Goal: Transaction & Acquisition: Purchase product/service

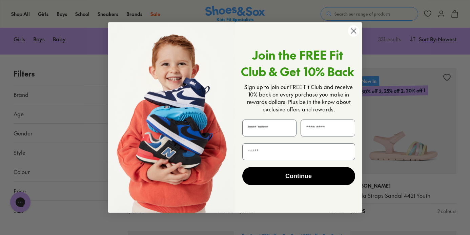
click at [351, 30] on circle "Close dialog" at bounding box center [352, 30] width 11 height 11
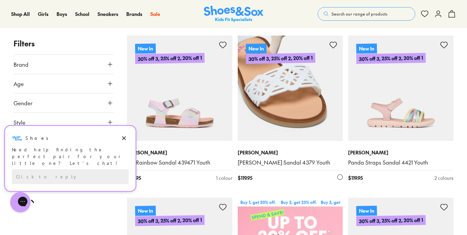
type input "***"
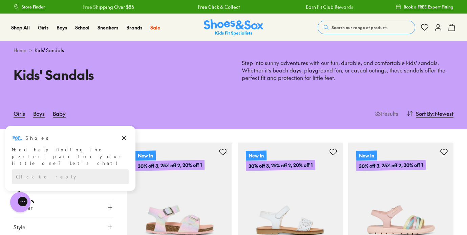
click at [360, 29] on span "Search our range of products" at bounding box center [359, 27] width 56 height 6
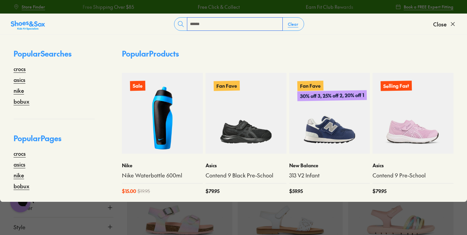
type input "******"
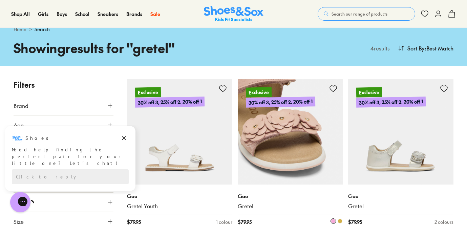
scroll to position [22, 0]
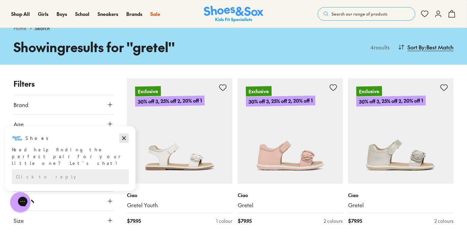
click at [125, 138] on icon "Dismiss campaign" at bounding box center [124, 138] width 7 height 8
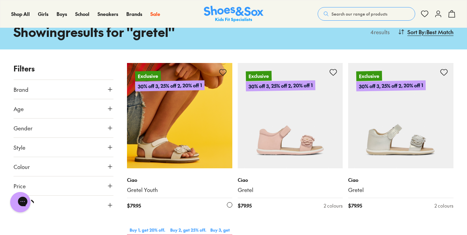
scroll to position [34, 0]
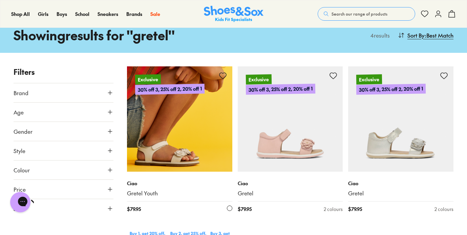
click at [209, 144] on img at bounding box center [179, 118] width 105 height 105
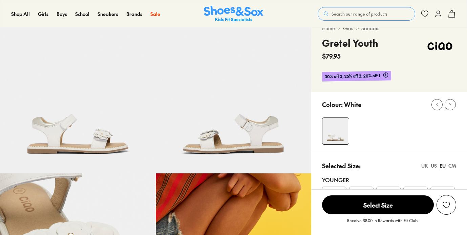
scroll to position [25, 0]
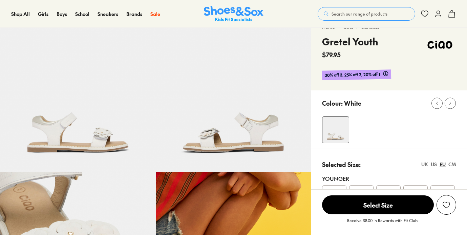
select select "*"
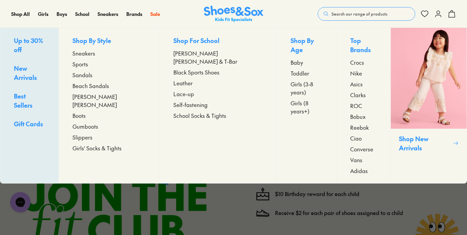
click at [291, 69] on span "Toddler" at bounding box center [300, 73] width 19 height 8
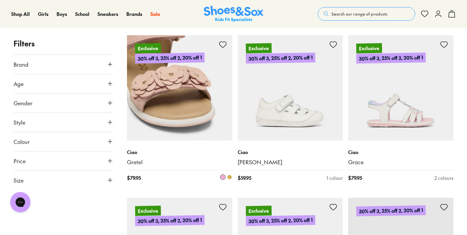
scroll to position [1084, 0]
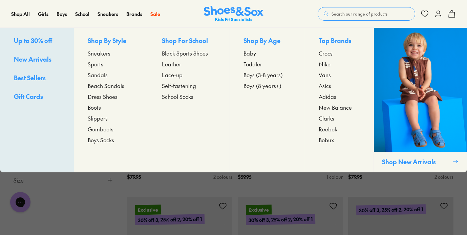
click at [261, 76] on span "Boys (3-8 years)" at bounding box center [262, 75] width 39 height 8
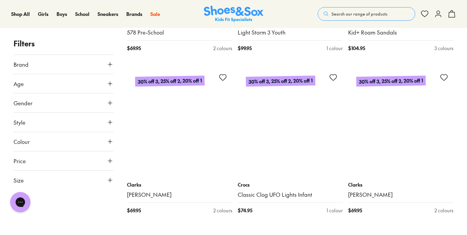
scroll to position [2201, 0]
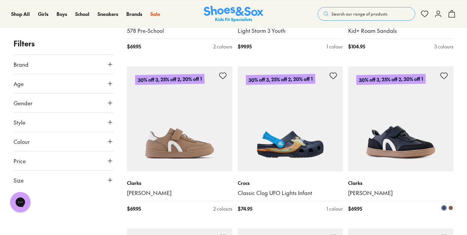
click at [402, 132] on img at bounding box center [400, 118] width 105 height 105
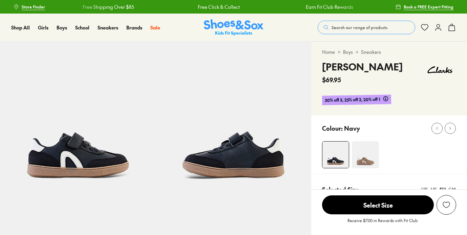
select select "*"
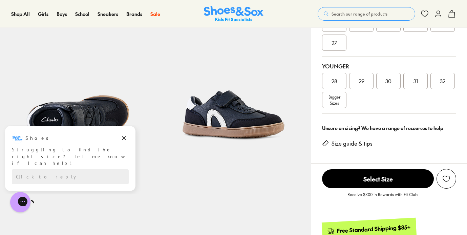
scroll to position [167, 0]
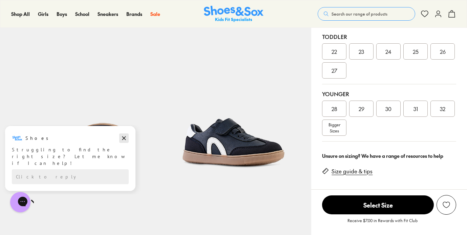
click at [122, 141] on icon "Dismiss campaign" at bounding box center [124, 138] width 7 height 8
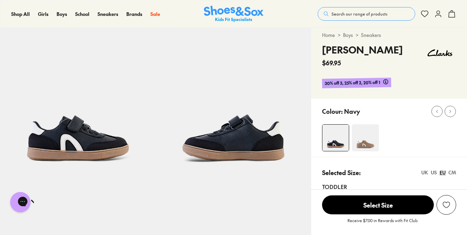
scroll to position [0, 0]
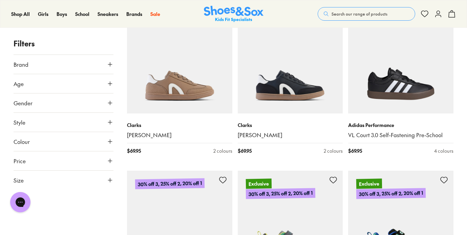
scroll to position [866, 0]
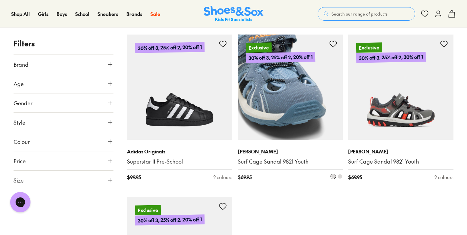
scroll to position [3403, 0]
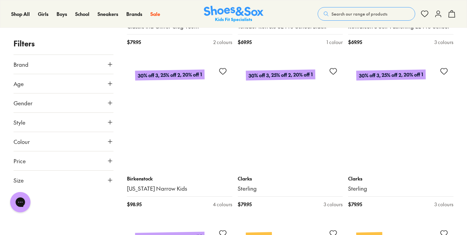
scroll to position [4683, 0]
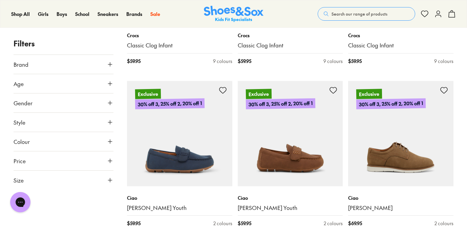
scroll to position [5166, 0]
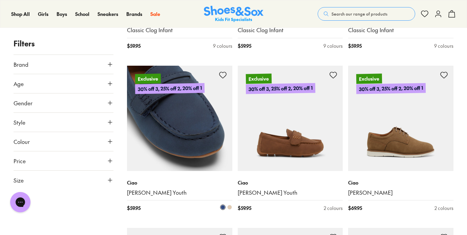
click at [183, 122] on img at bounding box center [179, 118] width 105 height 105
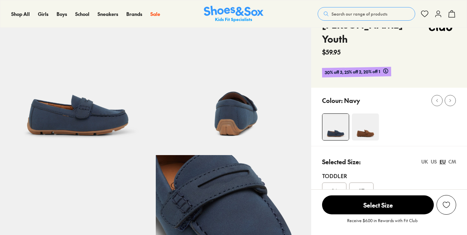
select select "*"
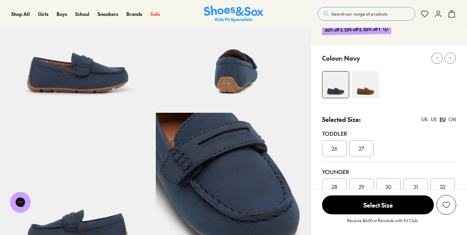
scroll to position [82, 0]
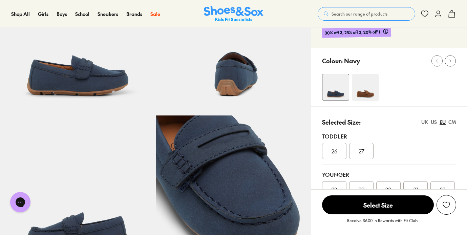
click at [455, 119] on div "CM" at bounding box center [452, 122] width 8 height 7
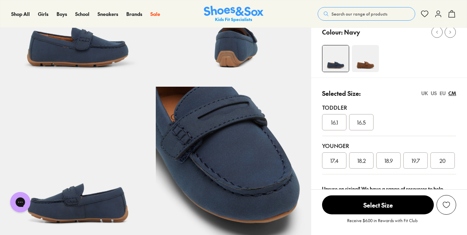
scroll to position [111, 0]
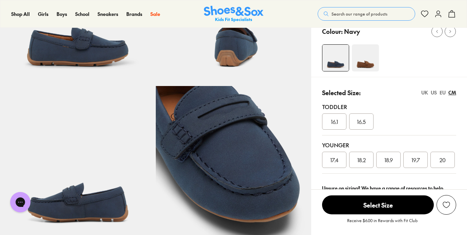
click at [434, 152] on div "20" at bounding box center [442, 160] width 24 height 16
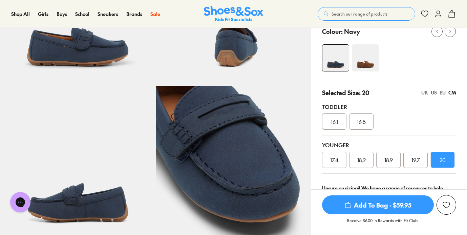
click at [405, 200] on span "Add To Bag - $59.95" at bounding box center [378, 204] width 112 height 19
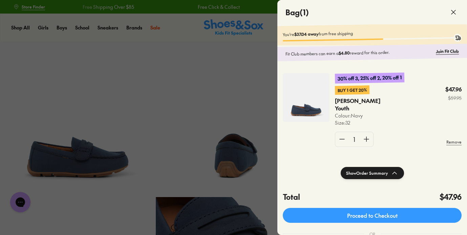
click at [453, 14] on icon at bounding box center [453, 12] width 8 height 8
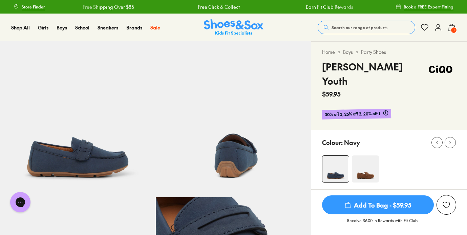
click at [350, 33] on button "Search our range of products" at bounding box center [367, 28] width 98 height 14
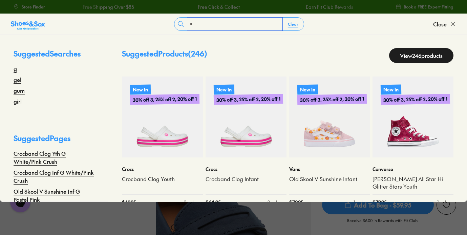
type input "******"
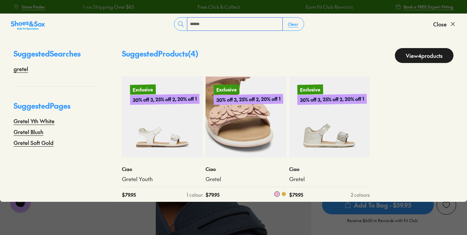
scroll to position [6, 0]
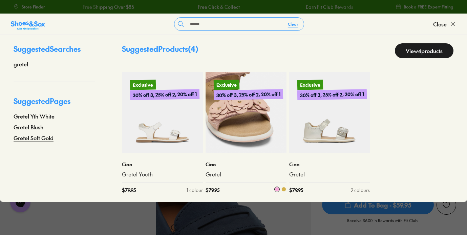
click at [255, 122] on img at bounding box center [246, 112] width 81 height 81
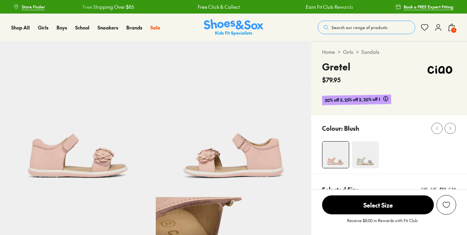
select select "*"
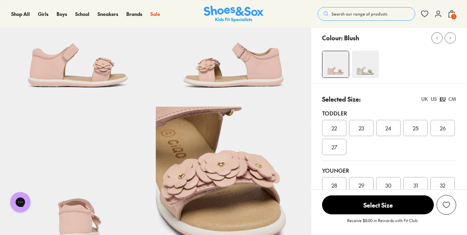
click at [425, 99] on div "UK" at bounding box center [424, 98] width 7 height 7
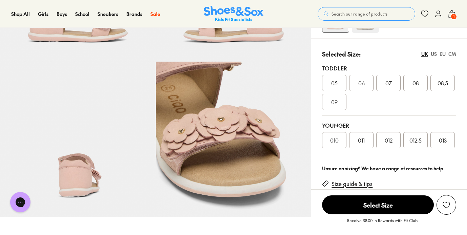
scroll to position [133, 0]
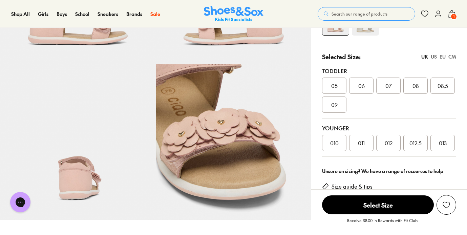
click at [430, 58] on div "UK US EU CM" at bounding box center [438, 56] width 35 height 7
click at [433, 57] on div "US" at bounding box center [434, 56] width 6 height 7
click at [443, 55] on div "EU" at bounding box center [442, 56] width 6 height 7
click at [333, 87] on span "22" at bounding box center [333, 86] width 5 height 8
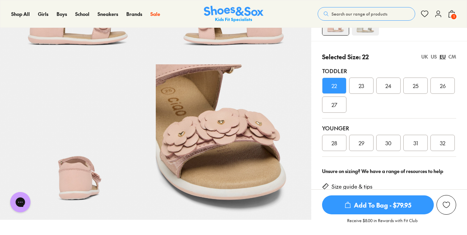
click at [388, 199] on span "Add To Bag - $79.95" at bounding box center [378, 204] width 112 height 19
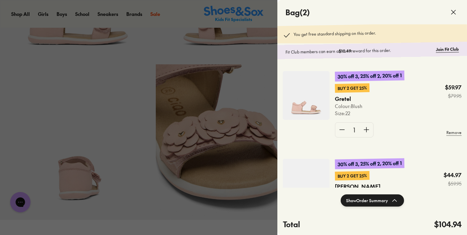
scroll to position [35, 0]
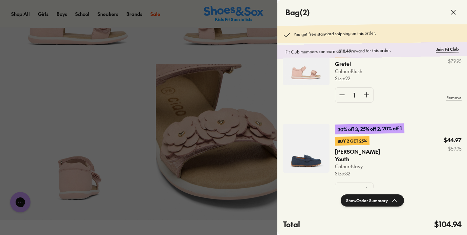
click at [316, 165] on img at bounding box center [306, 148] width 47 height 49
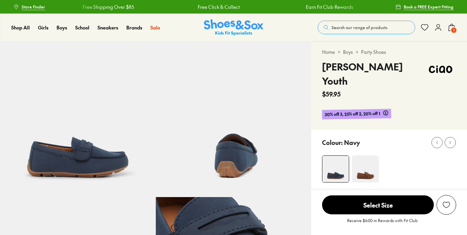
select select "*"
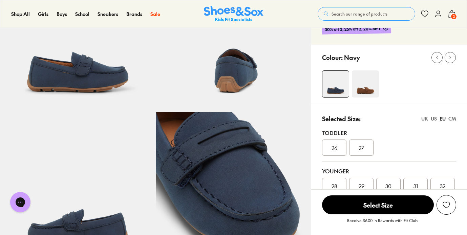
scroll to position [84, 0]
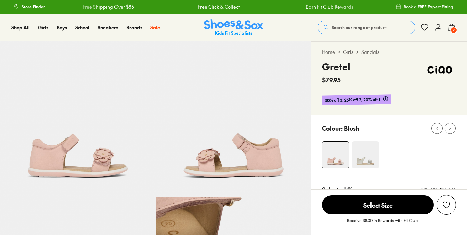
select select "*"
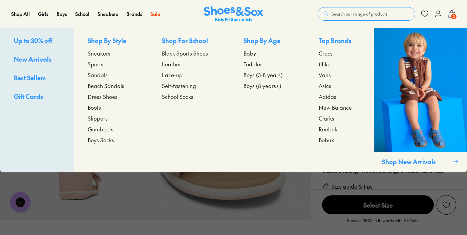
click at [262, 73] on span "Boys (3-8 years)" at bounding box center [262, 75] width 39 height 8
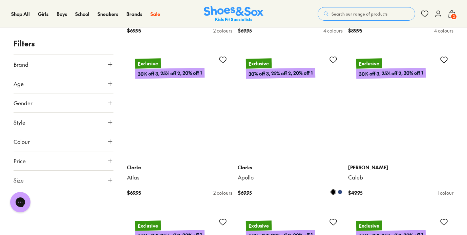
scroll to position [2708, 0]
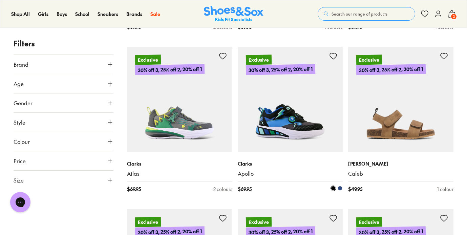
click at [301, 108] on img at bounding box center [290, 99] width 105 height 105
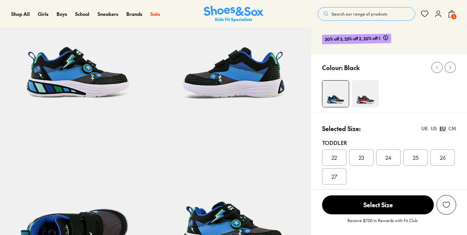
select select "*"
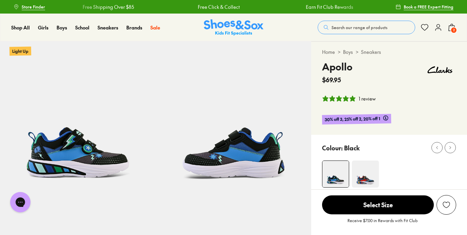
click at [456, 25] on div "Shop All Shop All Shop All Up to 30% off New Arrivals Online Only Best Sellers …" at bounding box center [233, 28] width 467 height 28
click at [452, 29] on span "2" at bounding box center [453, 30] width 7 height 7
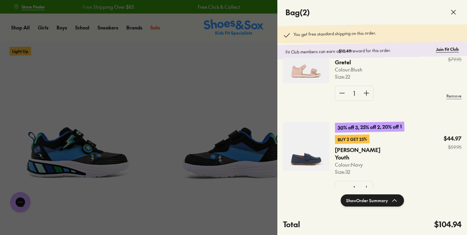
scroll to position [37, 0]
click at [308, 159] on img at bounding box center [306, 146] width 47 height 49
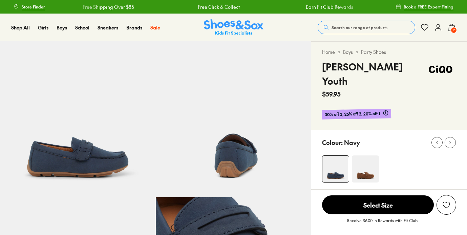
select select "*"
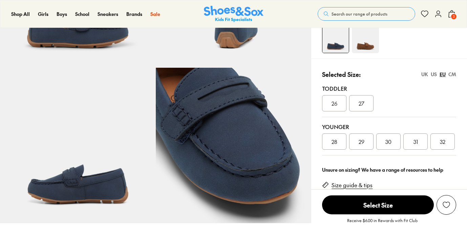
scroll to position [134, 0]
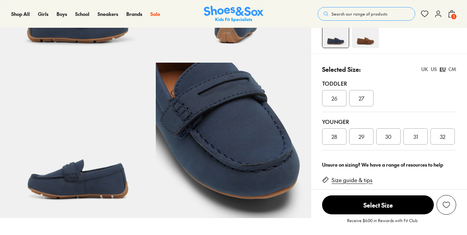
click at [421, 128] on div "31" at bounding box center [415, 136] width 24 height 16
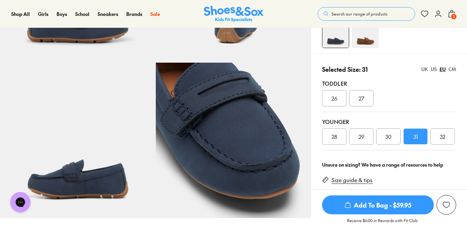
click at [380, 205] on span "Add To Bag - $59.95" at bounding box center [378, 204] width 112 height 19
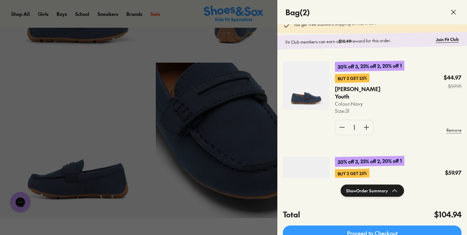
click at [124, 138] on div at bounding box center [233, 117] width 467 height 235
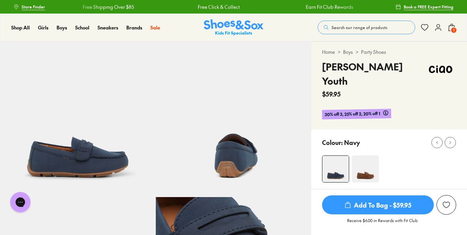
click at [453, 29] on span "2" at bounding box center [453, 30] width 7 height 7
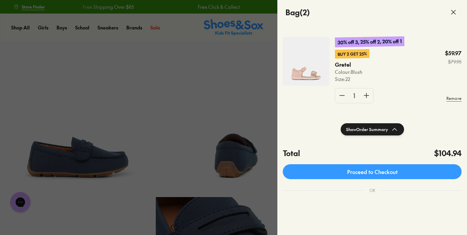
scroll to position [72, 0]
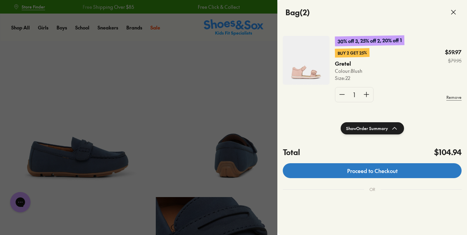
click at [378, 171] on link "Proceed to Checkout" at bounding box center [372, 170] width 179 height 15
